Goal: Submit feedback/report problem: Submit feedback/report problem

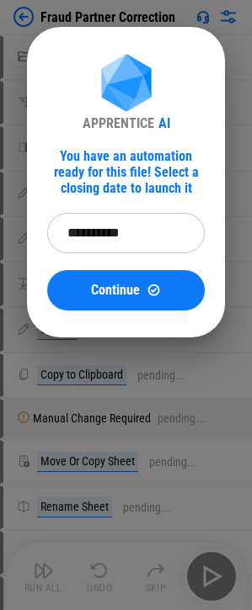
click at [104, 235] on input "**********" at bounding box center [120, 233] width 146 height 40
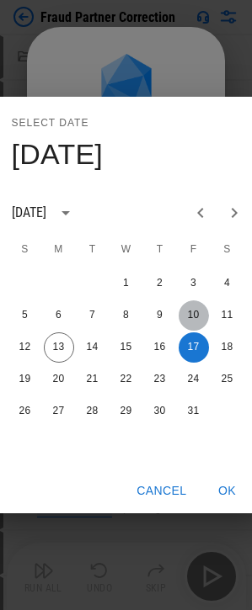
click at [194, 305] on button "10" at bounding box center [193, 315] width 30 height 30
type input "**********"
click at [226, 488] on button "OK" at bounding box center [227, 491] width 54 height 31
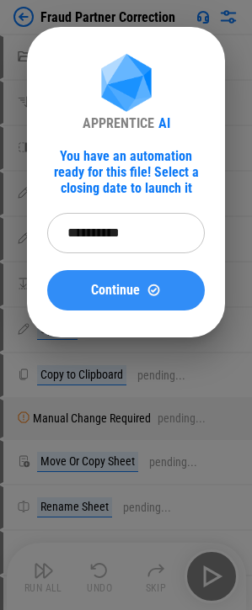
click at [118, 289] on span "Continue" at bounding box center [115, 290] width 49 height 13
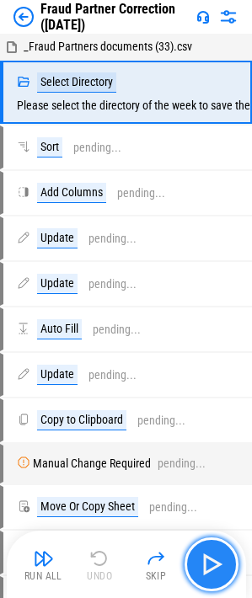
click at [220, 560] on img "button" at bounding box center [211, 563] width 27 height 27
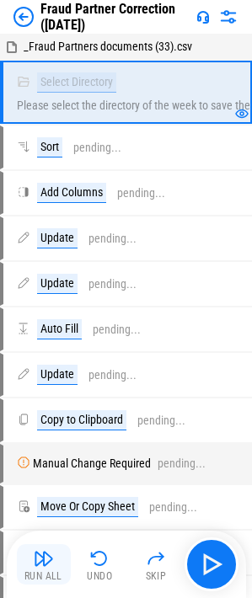
click at [37, 571] on div "Run All" at bounding box center [43, 576] width 38 height 10
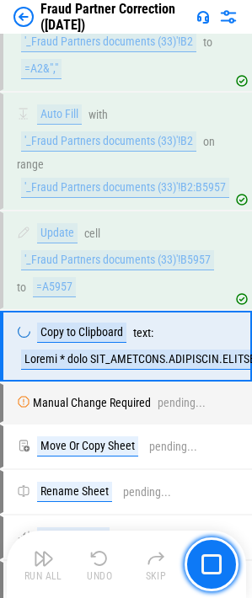
scroll to position [450, 0]
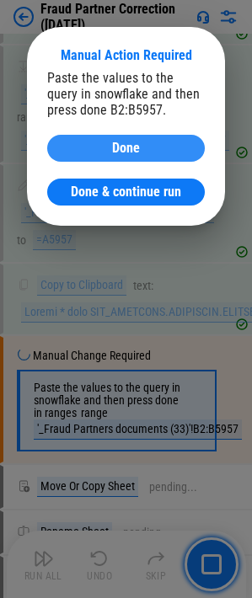
click at [125, 141] on span "Done" at bounding box center [126, 147] width 28 height 13
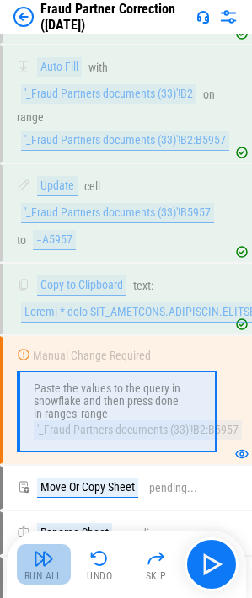
click at [34, 557] on img "button" at bounding box center [44, 558] width 20 height 20
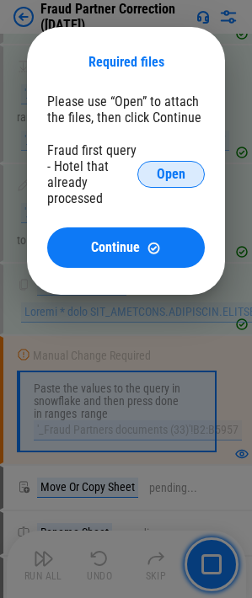
click at [167, 172] on span "Open" at bounding box center [171, 173] width 29 height 13
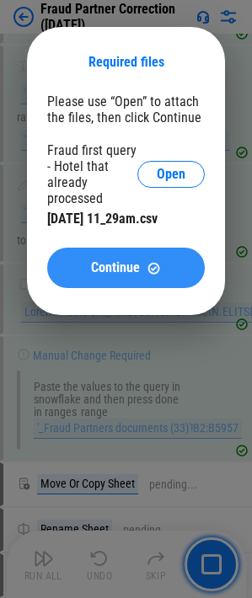
click at [106, 270] on span "Continue" at bounding box center [115, 267] width 49 height 13
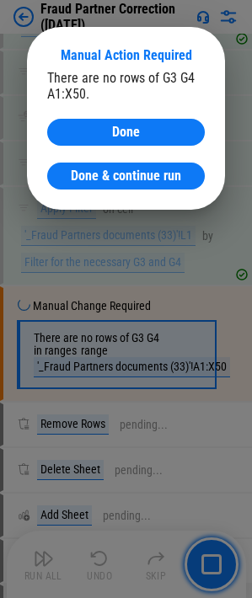
scroll to position [2818, 0]
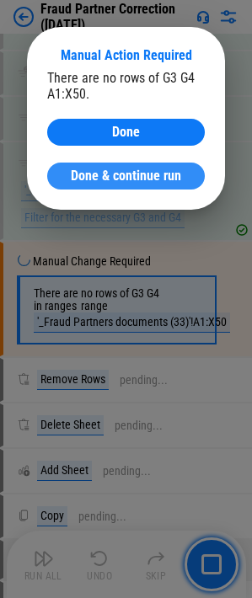
click at [136, 178] on span "Done & continue run" at bounding box center [126, 175] width 110 height 13
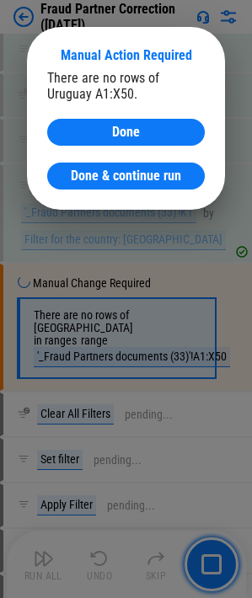
scroll to position [3691, 0]
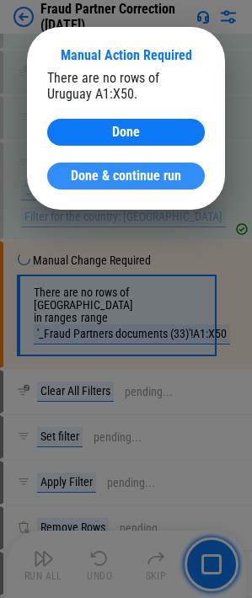
click at [109, 178] on span "Done & continue run" at bounding box center [126, 175] width 110 height 13
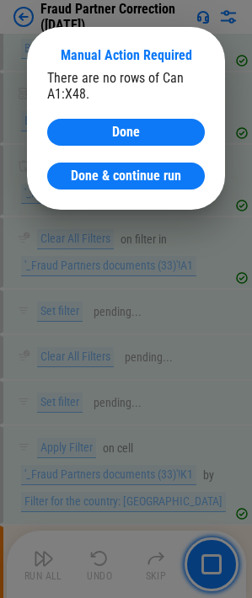
scroll to position [5772, 0]
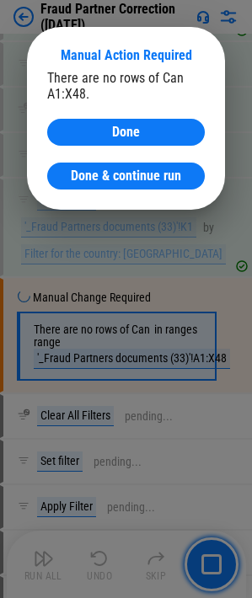
click at [109, 178] on span "Done & continue run" at bounding box center [126, 175] width 110 height 13
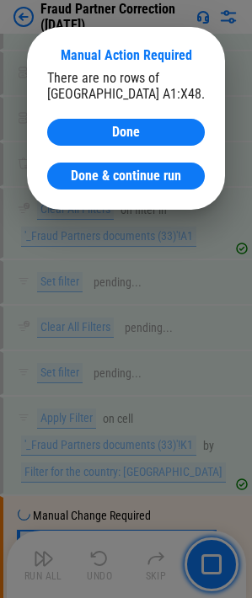
scroll to position [6782, 0]
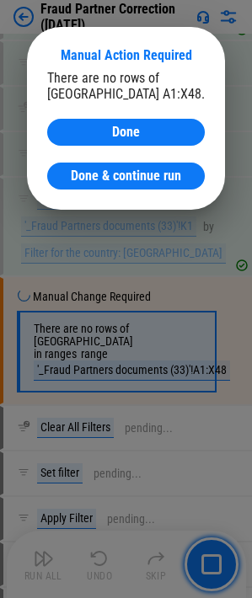
click at [109, 178] on span "Done & continue run" at bounding box center [126, 175] width 110 height 13
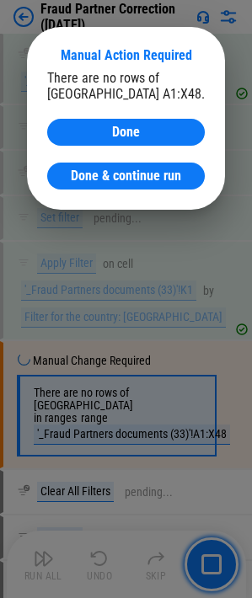
scroll to position [7791, 0]
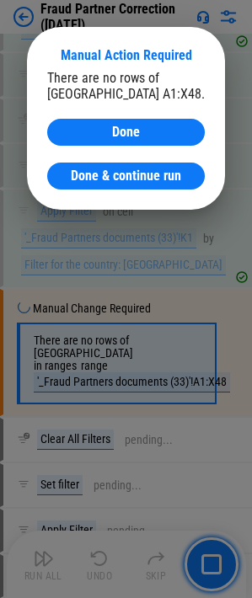
click at [109, 178] on span "Done & continue run" at bounding box center [126, 175] width 110 height 13
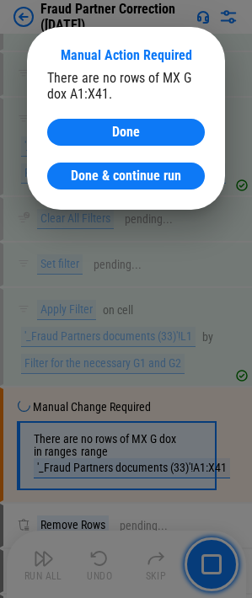
scroll to position [10116, 0]
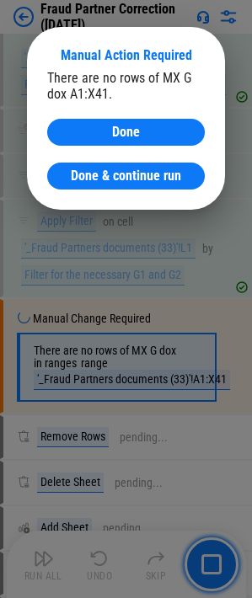
click at [109, 178] on span "Done & continue run" at bounding box center [126, 175] width 110 height 13
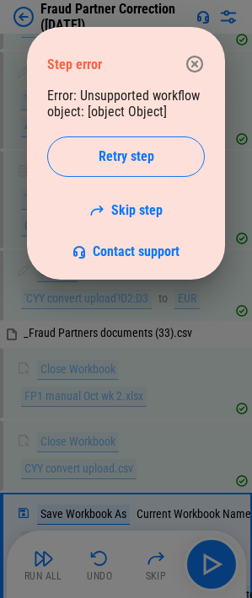
scroll to position [18489, 0]
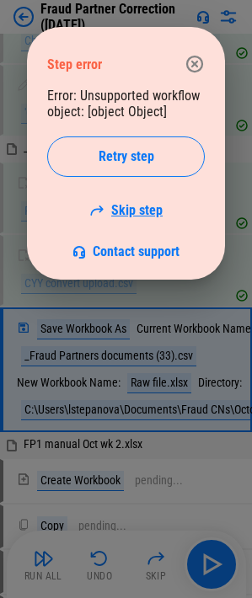
click at [140, 210] on link "Skip step" at bounding box center [125, 210] width 73 height 16
click at [132, 205] on link "Skip step" at bounding box center [125, 210] width 73 height 16
click at [122, 251] on span "Contact support" at bounding box center [136, 251] width 87 height 16
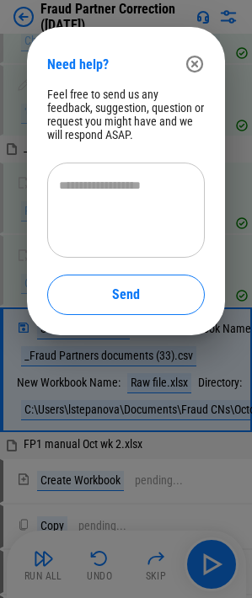
click at [121, 186] on textarea at bounding box center [126, 210] width 134 height 67
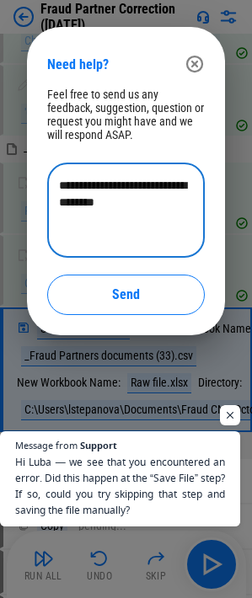
scroll to position [391, 0]
click at [138, 207] on textarea "**********" at bounding box center [126, 210] width 134 height 67
click at [138, 201] on textarea "**********" at bounding box center [126, 210] width 134 height 67
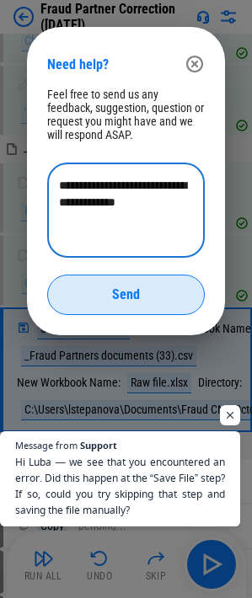
type textarea "**********"
click at [77, 295] on div "Send" at bounding box center [125, 294] width 115 height 13
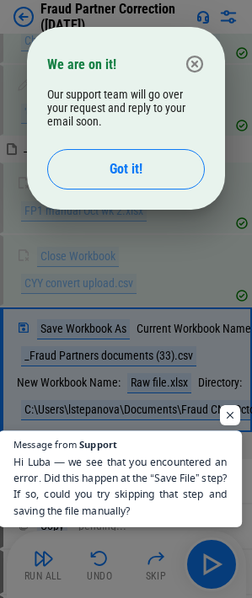
click at [109, 468] on span "Hi Luba — we see that you encountered an error. Did this happen at the “Save Fi…" at bounding box center [119, 486] width 213 height 65
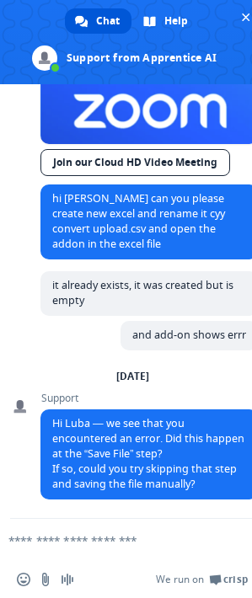
click at [155, 540] on textarea "Compose your message..." at bounding box center [105, 540] width 194 height 15
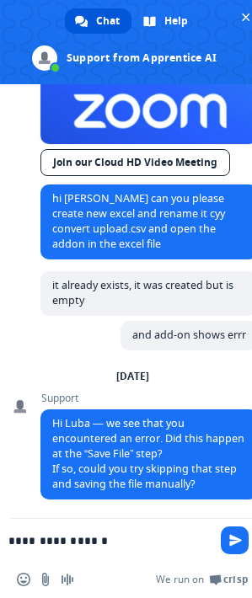
type textarea "**********"
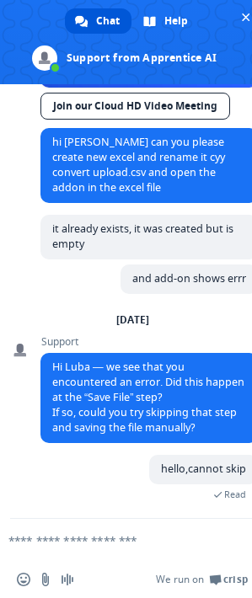
scroll to position [448, 0]
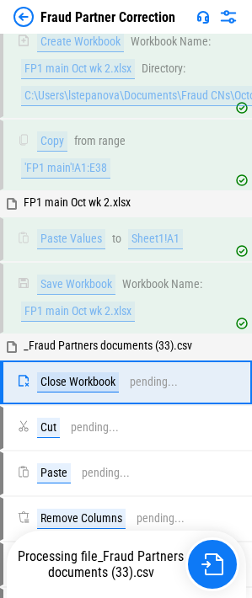
scroll to position [15216, 0]
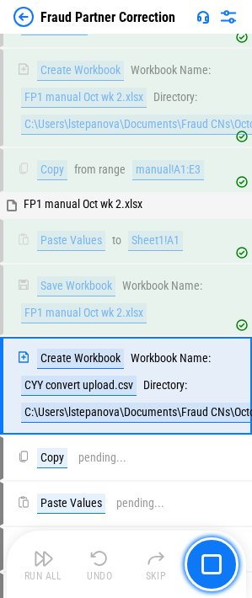
scroll to position [17191, 0]
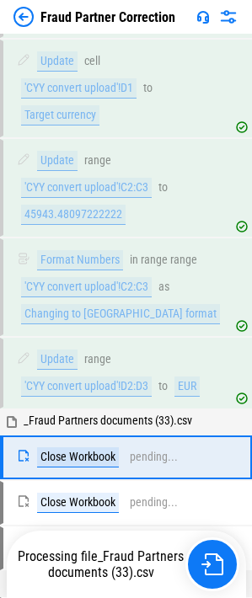
scroll to position [18277, 0]
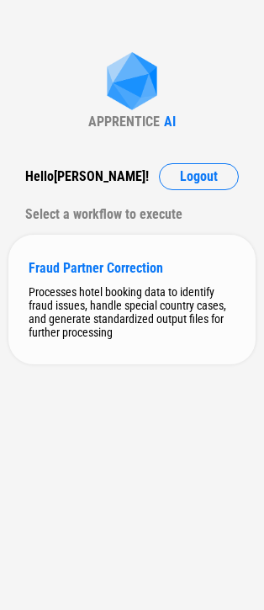
click at [56, 315] on div "Processes hotel booking data to identify fraud issues, handle special country c…" at bounding box center [132, 312] width 207 height 54
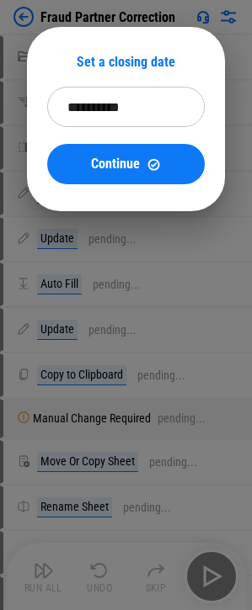
click at [104, 104] on input "**********" at bounding box center [120, 107] width 146 height 40
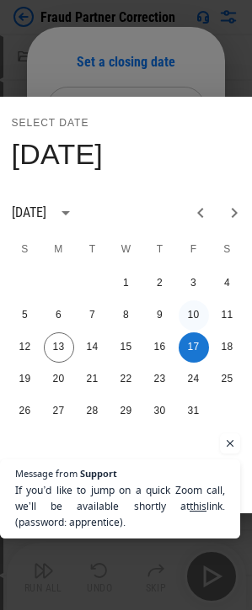
scroll to position [631, 0]
click at [196, 308] on button "10" at bounding box center [193, 315] width 30 height 30
type input "**********"
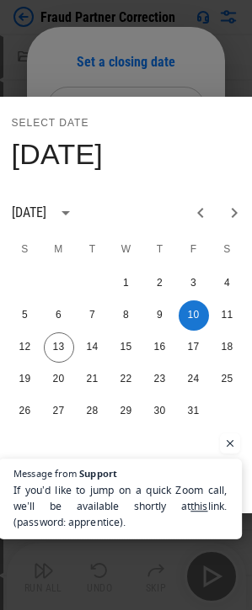
click at [84, 502] on span "If you’d like to jump on a quick Zoom call, we’ll be available shortly at this …" at bounding box center [119, 506] width 213 height 49
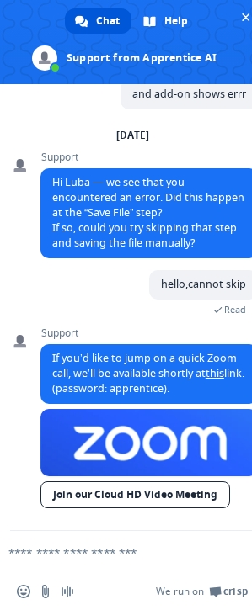
click at [100, 497] on link "Join our Cloud HD Video Meeting" at bounding box center [134, 494] width 189 height 27
click at [65, 561] on form at bounding box center [114, 553] width 194 height 45
drag, startPoint x: 48, startPoint y: 562, endPoint x: 80, endPoint y: 550, distance: 34.1
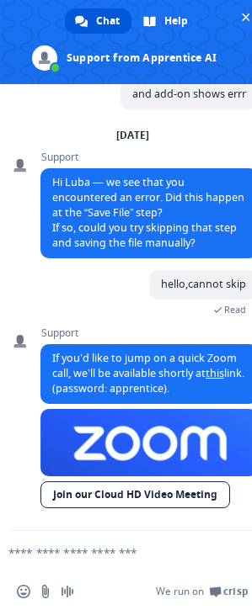
click at [48, 562] on form at bounding box center [114, 553] width 194 height 45
click at [80, 550] on textarea "Compose your message..." at bounding box center [105, 552] width 194 height 15
click at [31, 554] on textarea "Compose your message..." at bounding box center [105, 552] width 194 height 15
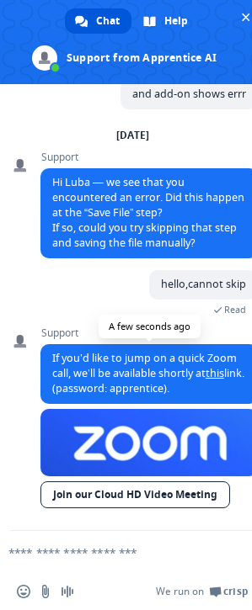
drag, startPoint x: 178, startPoint y: 393, endPoint x: 203, endPoint y: 392, distance: 25.3
click at [205, 392] on span "If you’d like to jump on a quick Zoom call, we’ll be available shortly at this …" at bounding box center [148, 373] width 192 height 45
click at [184, 392] on span "If you’d like to jump on a quick Zoom call, we’ll be available shortly at this …" at bounding box center [148, 373] width 192 height 45
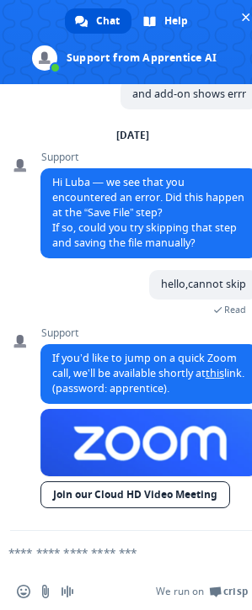
click at [114, 487] on link "Join our Cloud HD Video Meeting" at bounding box center [134, 494] width 189 height 27
click at [127, 495] on link "Join our Cloud HD Video Meeting" at bounding box center [134, 494] width 189 height 27
click at [242, 17] on span "Close chat" at bounding box center [246, 17] width 8 height 8
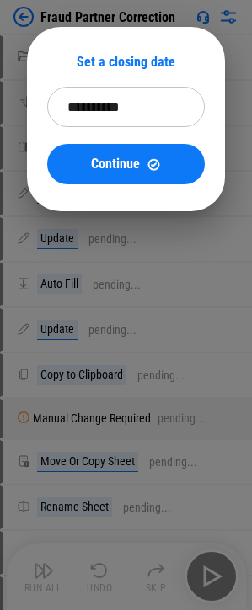
click at [109, 100] on input "**********" at bounding box center [120, 107] width 146 height 40
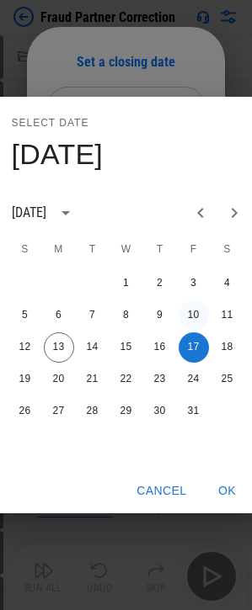
click at [189, 314] on button "10" at bounding box center [193, 315] width 30 height 30
type input "**********"
click at [236, 499] on button "OK" at bounding box center [227, 491] width 54 height 31
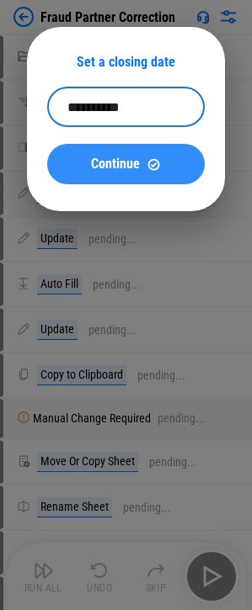
click at [110, 158] on span "Continue" at bounding box center [115, 163] width 49 height 13
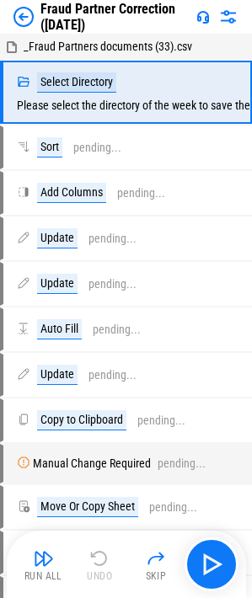
click at [45, 562] on img "button" at bounding box center [44, 558] width 20 height 20
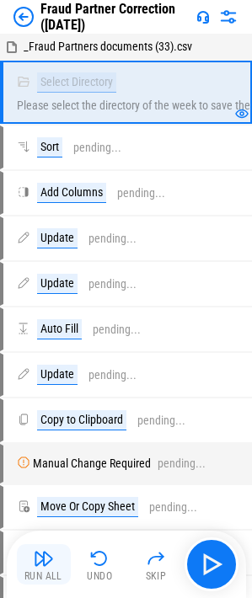
click at [44, 565] on img "button" at bounding box center [44, 558] width 20 height 20
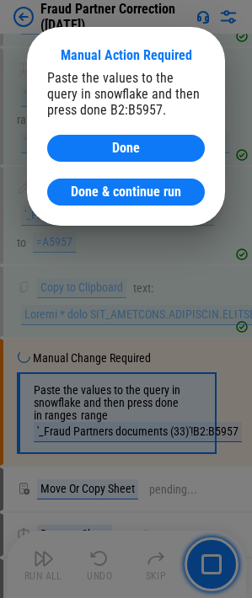
scroll to position [551, 0]
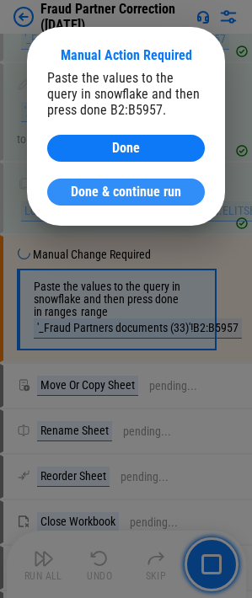
click at [114, 190] on span "Done & continue run" at bounding box center [126, 191] width 110 height 13
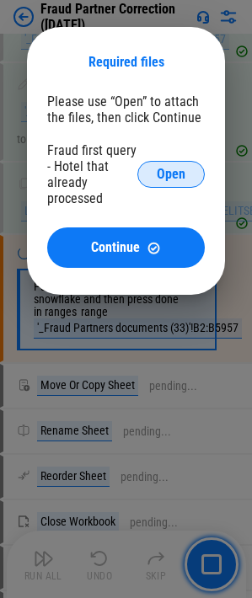
click at [157, 167] on span "Open" at bounding box center [171, 173] width 29 height 13
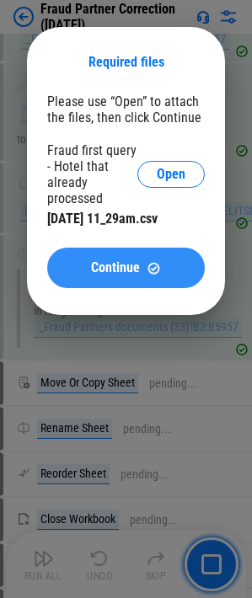
click at [131, 261] on span "Continue" at bounding box center [115, 267] width 49 height 13
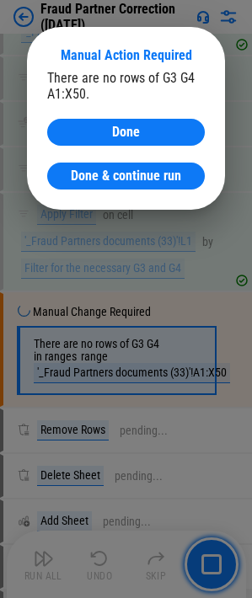
scroll to position [2818, 0]
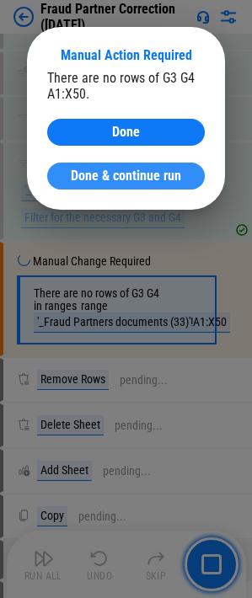
click at [138, 182] on span "Done & continue run" at bounding box center [126, 175] width 110 height 13
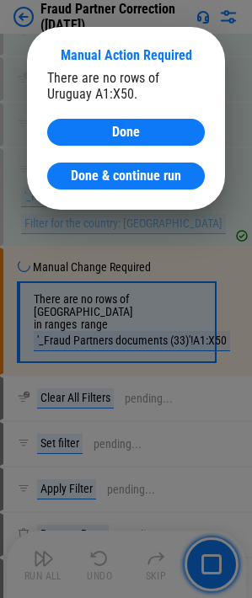
scroll to position [3691, 0]
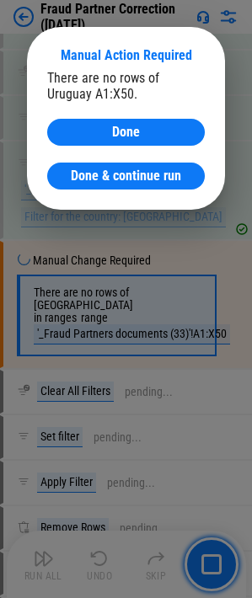
click at [138, 182] on span "Done & continue run" at bounding box center [126, 175] width 110 height 13
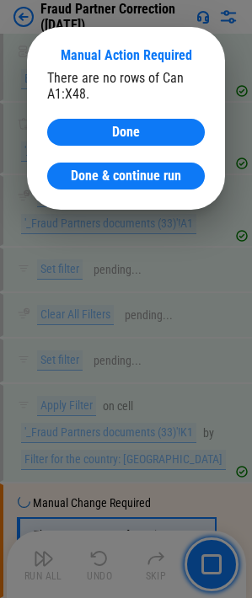
scroll to position [5772, 0]
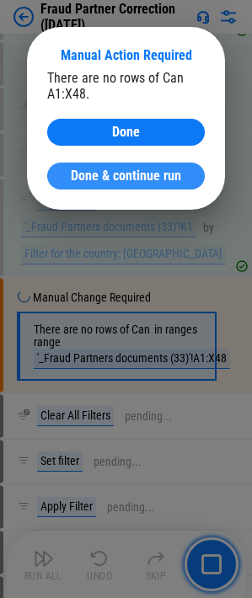
click at [139, 178] on span "Done & continue run" at bounding box center [126, 175] width 110 height 13
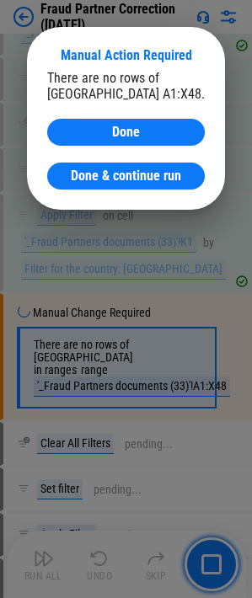
scroll to position [6782, 0]
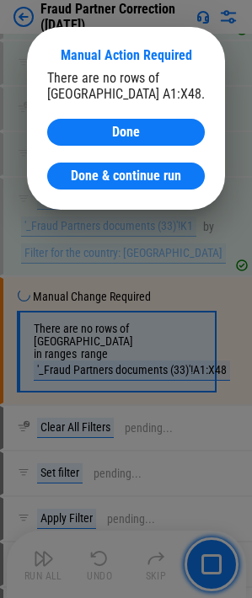
click at [139, 178] on span "Done & continue run" at bounding box center [126, 175] width 110 height 13
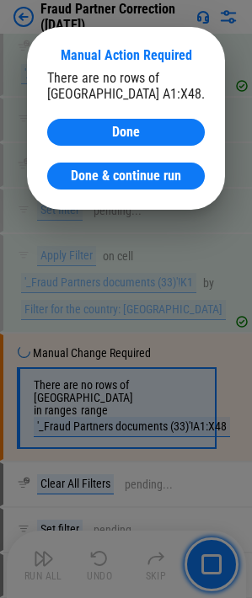
scroll to position [7791, 0]
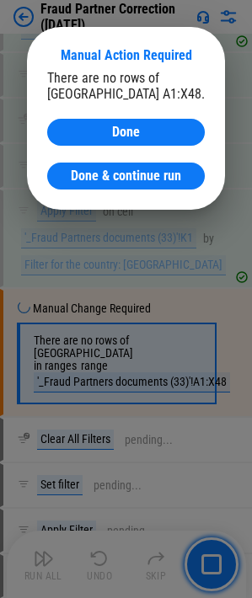
click at [139, 178] on span "Done & continue run" at bounding box center [126, 175] width 110 height 13
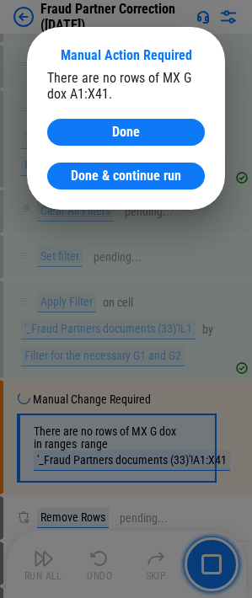
scroll to position [10116, 0]
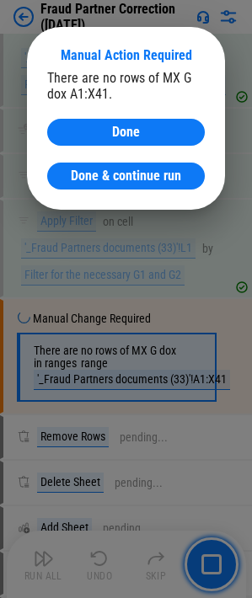
click at [139, 178] on span "Done & continue run" at bounding box center [126, 175] width 110 height 13
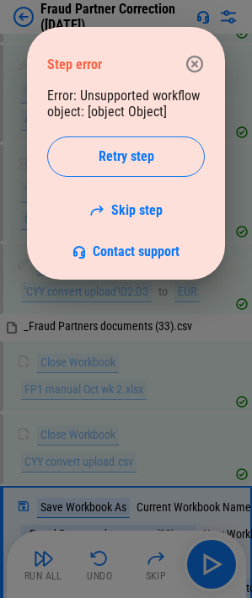
scroll to position [18489, 0]
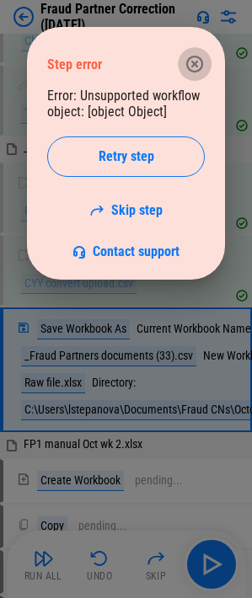
click at [194, 62] on icon "button" at bounding box center [194, 64] width 20 height 20
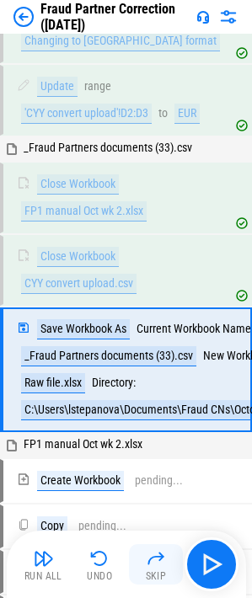
click at [149, 564] on img "button" at bounding box center [156, 558] width 20 height 20
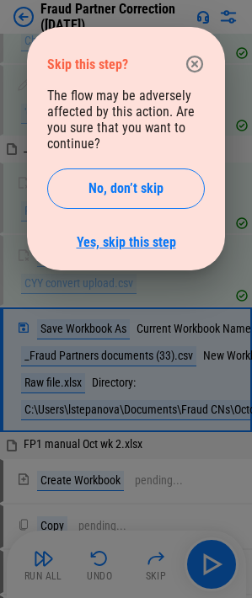
click at [81, 243] on link "Yes, skip this step" at bounding box center [126, 242] width 99 height 16
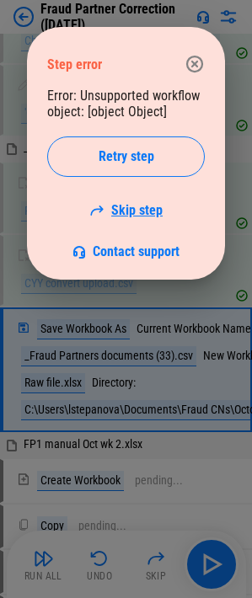
click at [141, 214] on link "Skip step" at bounding box center [125, 210] width 73 height 16
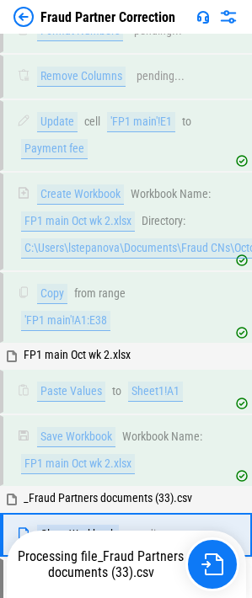
scroll to position [15216, 0]
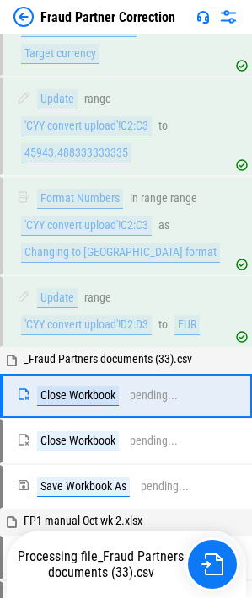
scroll to position [18277, 0]
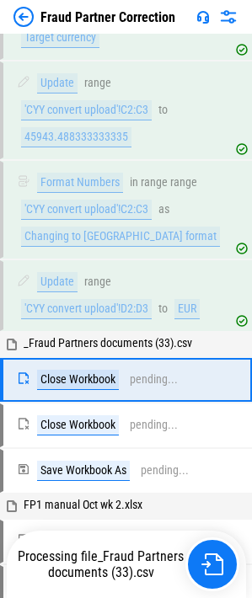
scroll to position [18277, 0]
